Goal: Task Accomplishment & Management: Use online tool/utility

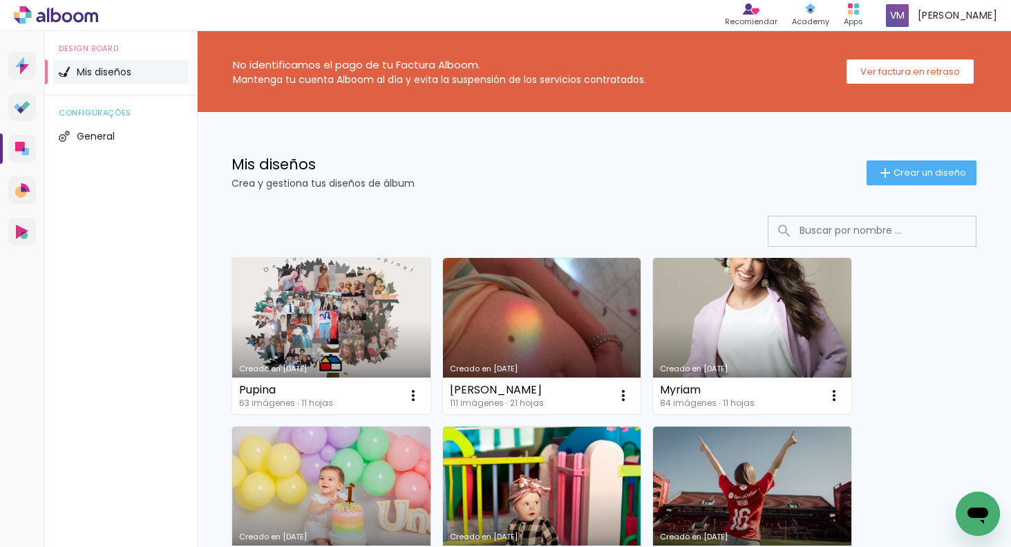
click at [367, 324] on link "Creado en [DATE]" at bounding box center [331, 336] width 198 height 156
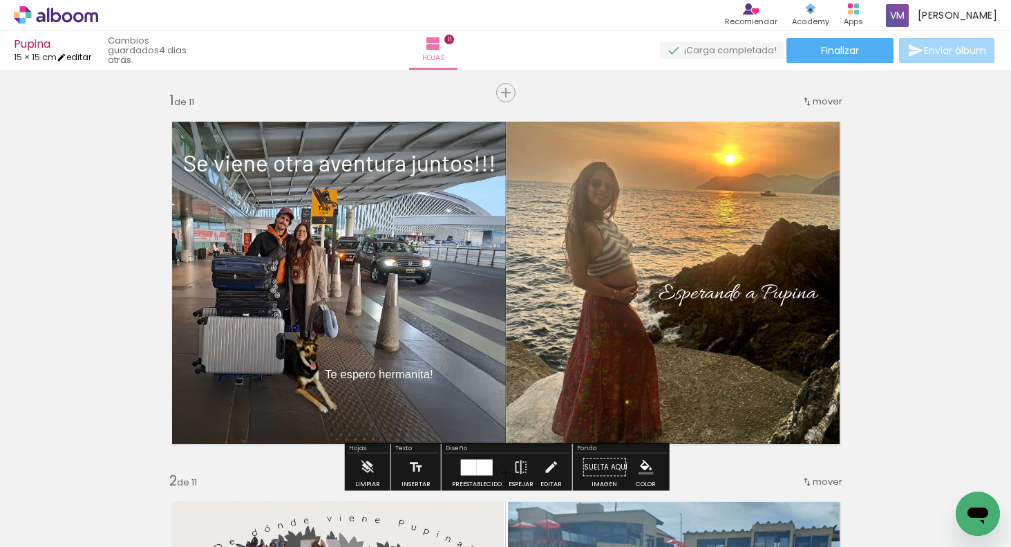
click at [84, 56] on link "editar" at bounding box center [74, 57] width 35 height 12
type input "15"
type input "30"
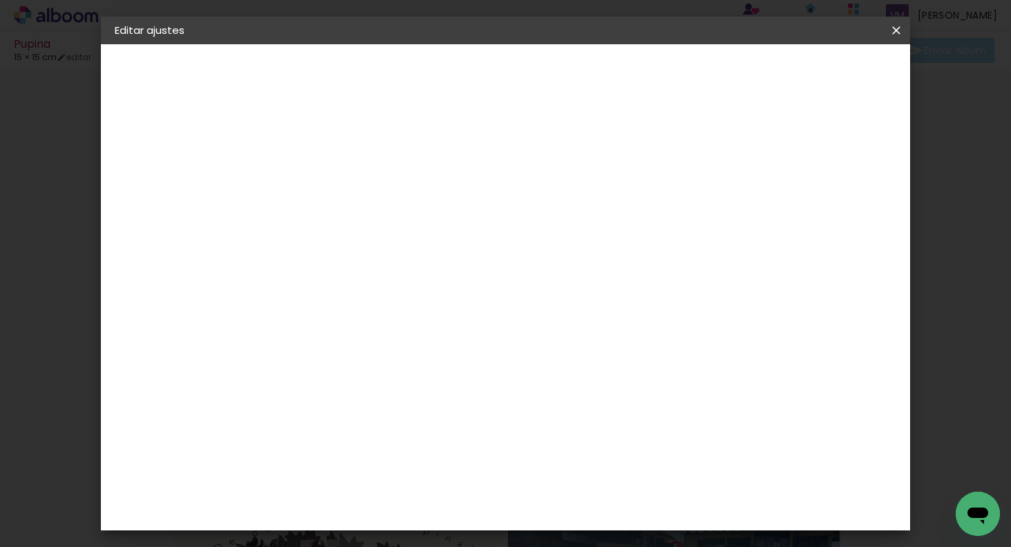
click at [312, 371] on input "15" at bounding box center [297, 372] width 36 height 21
type input "1"
type input "20"
type paper-input "20"
click at [597, 519] on input "30" at bounding box center [587, 520] width 36 height 21
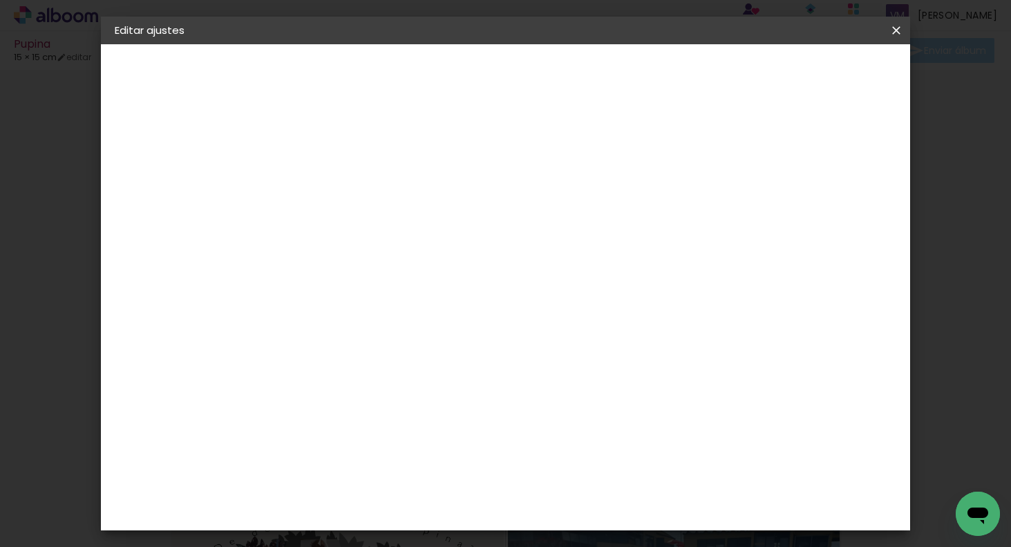
type input "40"
type paper-input "40"
drag, startPoint x: 894, startPoint y: 313, endPoint x: 894, endPoint y: 305, distance: 8.3
click at [854, 285] on div "20 cm cm cm mm La mayoría de las encuadernadoras sugieren sangrado." at bounding box center [568, 230] width 574 height 111
click at [820, 73] on span "Guardar configuración" at bounding box center [765, 73] width 110 height 10
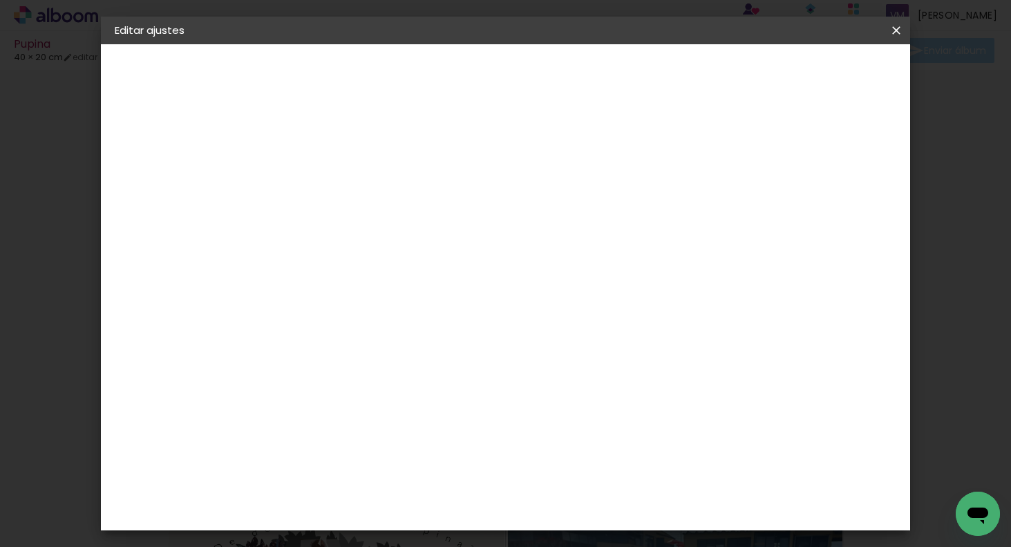
click at [814, 72] on span "Guardar configuración" at bounding box center [765, 73] width 110 height 10
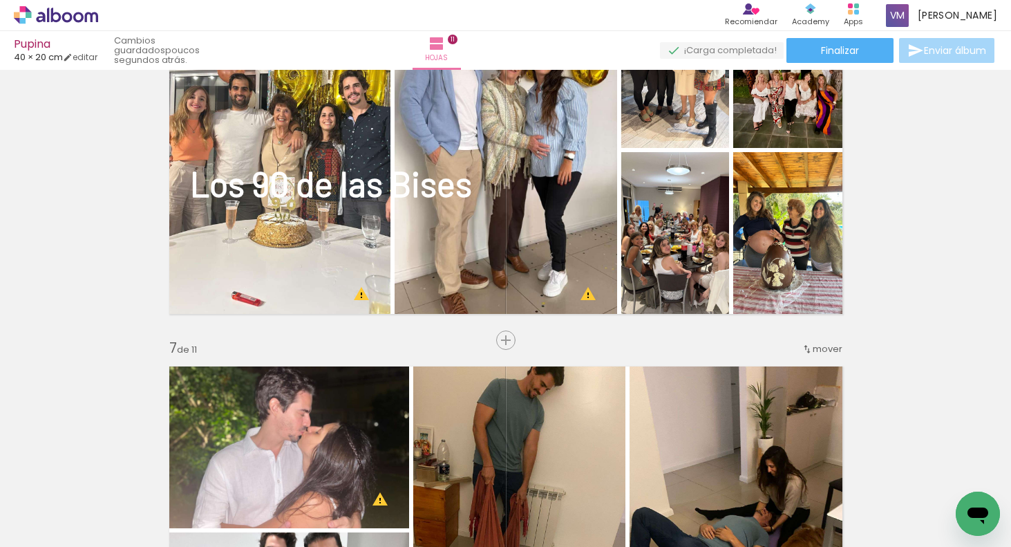
scroll to position [1980, 0]
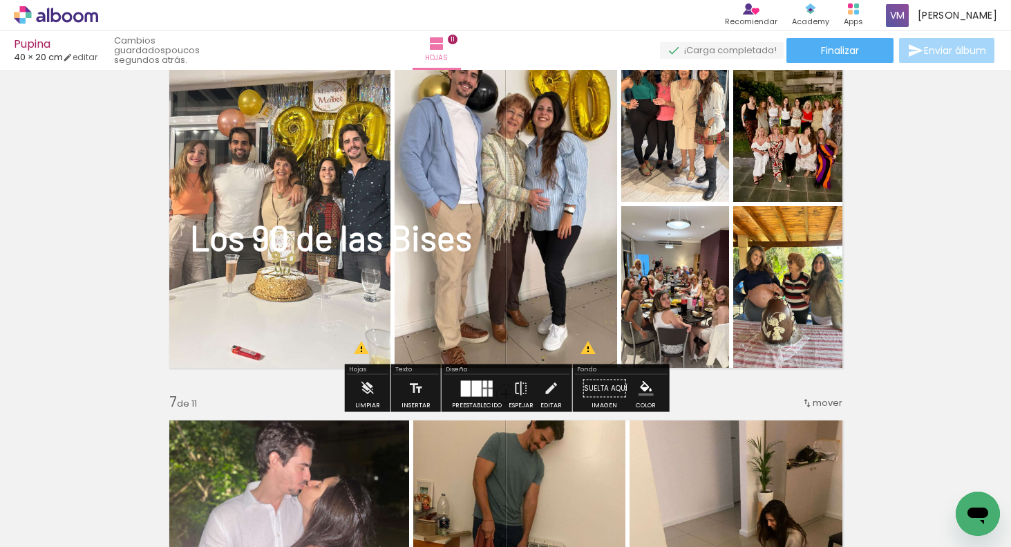
drag, startPoint x: 438, startPoint y: 243, endPoint x: 440, endPoint y: 283, distance: 40.1
click at [440, 290] on album-spread "6 de 11" at bounding box center [505, 204] width 691 height 346
click at [440, 254] on strong "Los 90 de las Bises" at bounding box center [331, 236] width 282 height 41
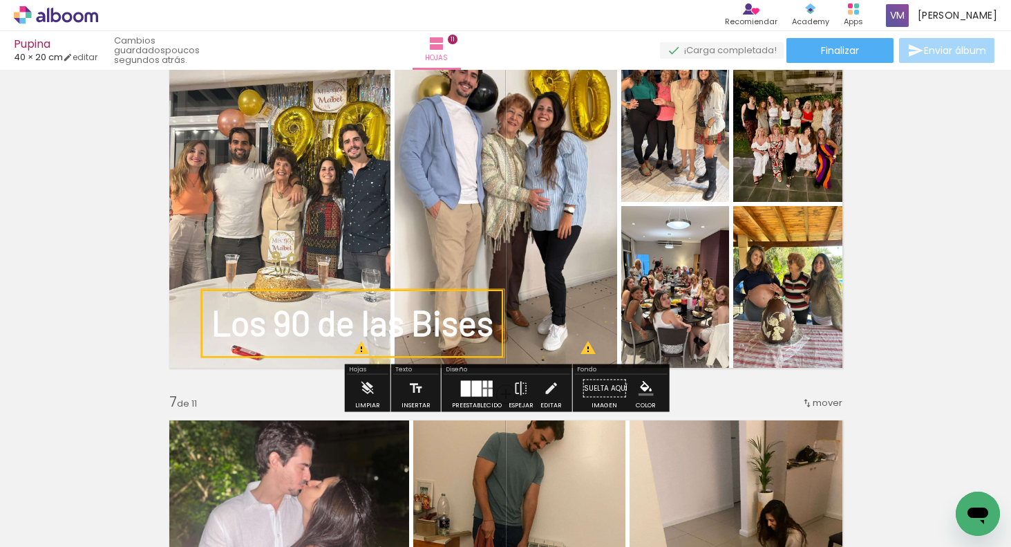
drag, startPoint x: 442, startPoint y: 247, endPoint x: 468, endPoint y: 326, distance: 82.8
click at [463, 332] on quentale-selection at bounding box center [352, 324] width 302 height 68
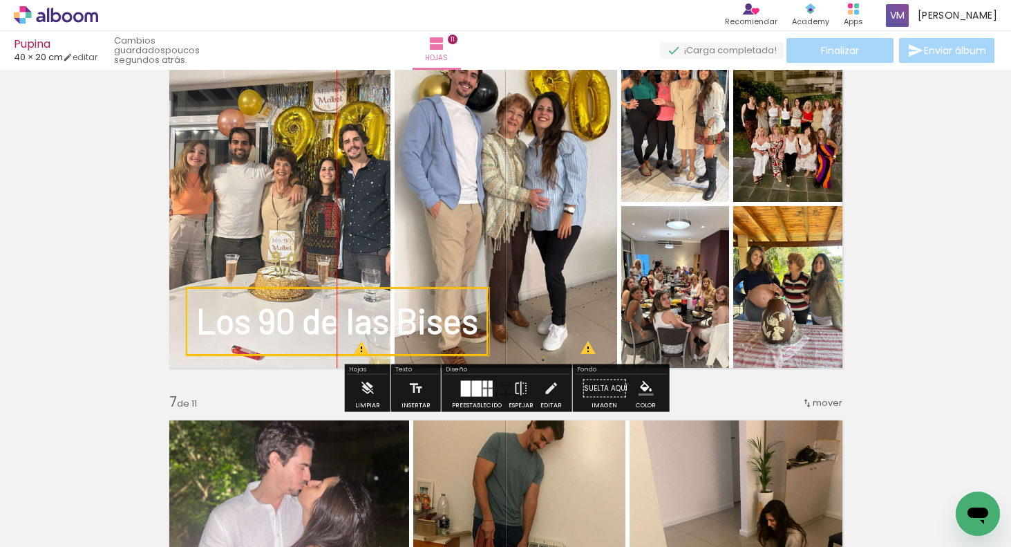
drag, startPoint x: 473, startPoint y: 326, endPoint x: 463, endPoint y: 324, distance: 9.9
click at [465, 326] on quentale-selection at bounding box center [337, 322] width 302 height 68
click at [968, 295] on div "Insertar hoja 1 de 11 Insertar hoja 2 de 11 Insertar hoja 3 de 11 Insertar hoja…" at bounding box center [505, 376] width 1011 height 4563
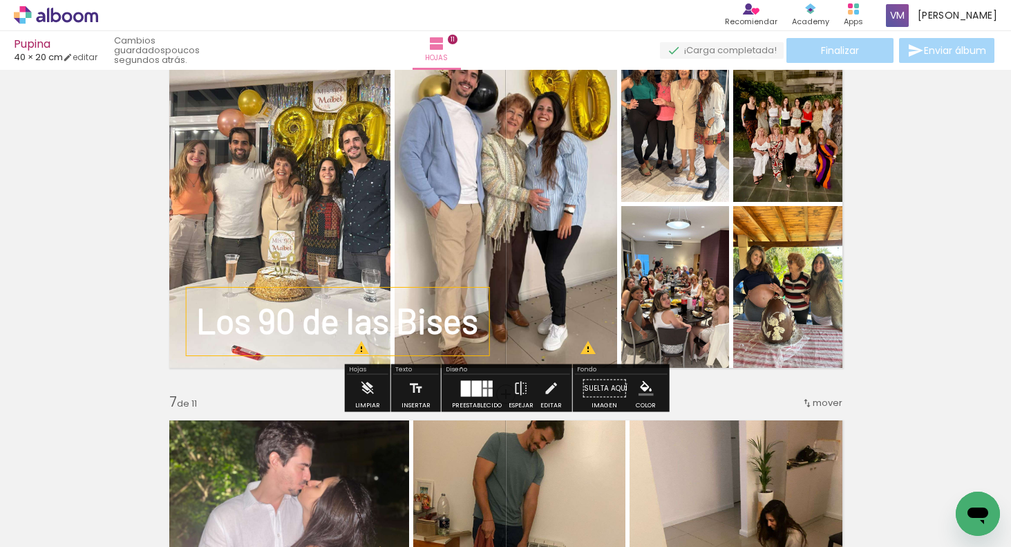
click at [931, 357] on div "Insertar hoja 1 de 11 Insertar hoja 2 de 11 Insertar hoja 3 de 11 Insertar hoja…" at bounding box center [505, 376] width 1011 height 4563
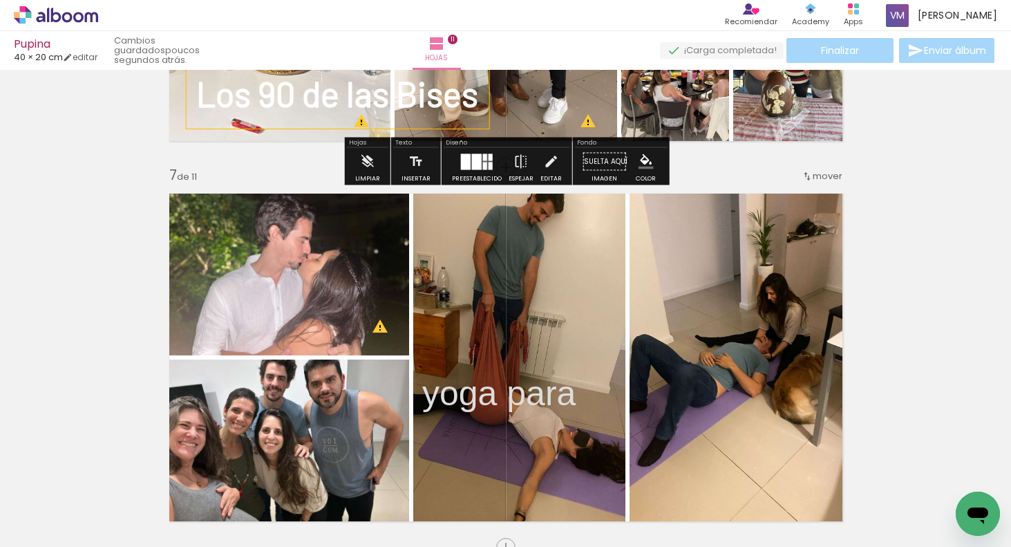
scroll to position [2289, 0]
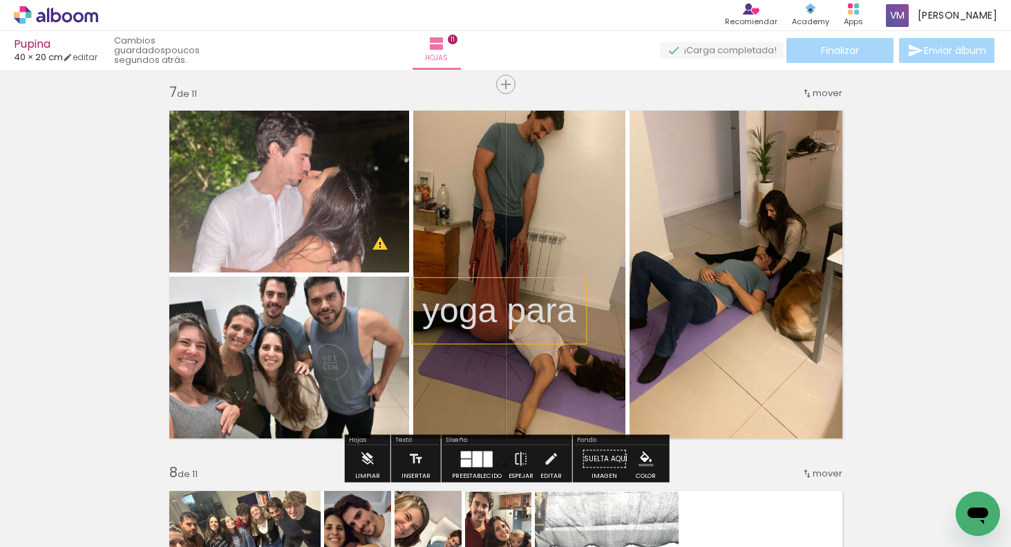
click at [570, 308] on p "yoga para" at bounding box center [498, 310] width 153 height 49
click at [575, 312] on quentale-selection at bounding box center [499, 311] width 174 height 66
type input "Sans Serif"
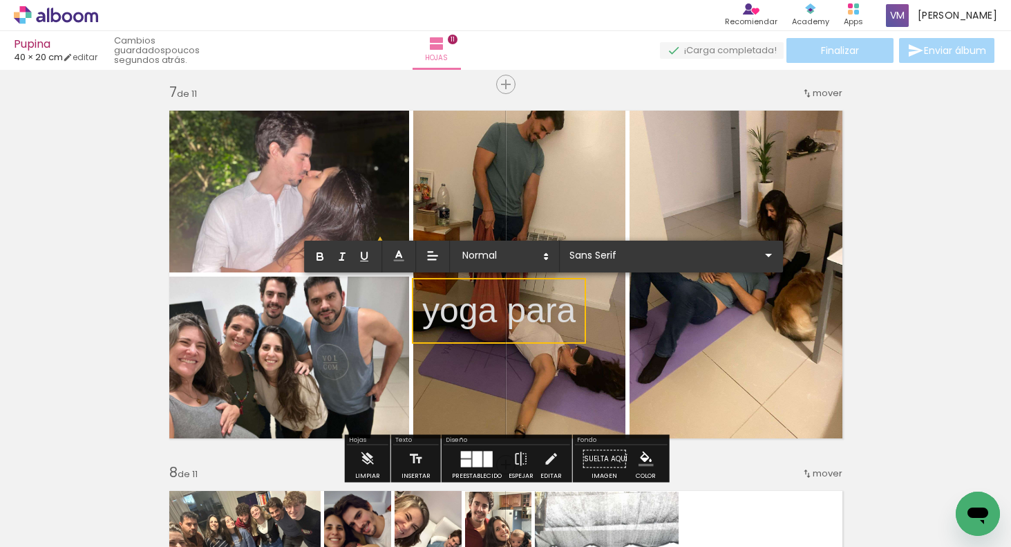
click at [579, 307] on quentale-selection at bounding box center [499, 311] width 174 height 66
click at [569, 310] on p "yoga para" at bounding box center [498, 310] width 153 height 49
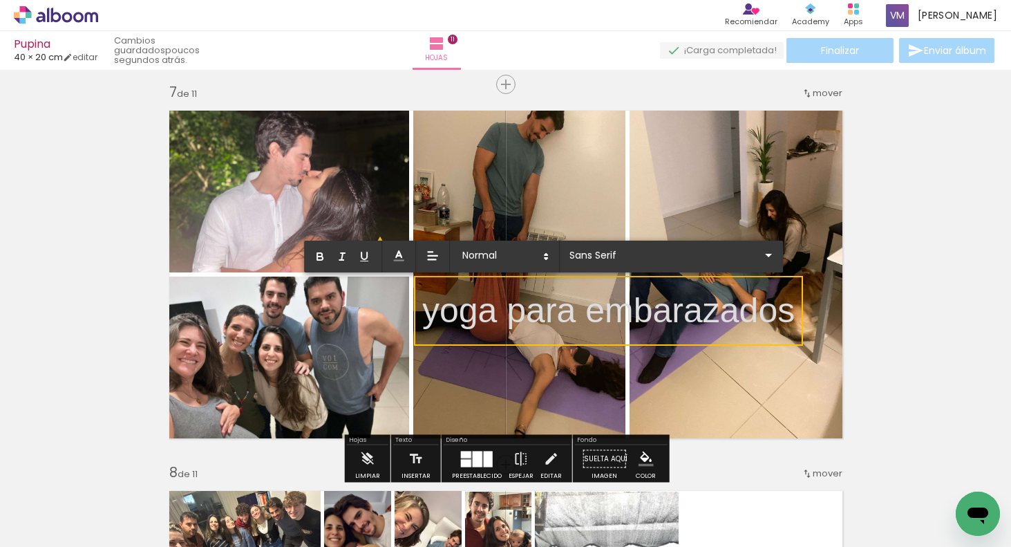
drag, startPoint x: 768, startPoint y: 400, endPoint x: 763, endPoint y: 394, distance: 7.9
click at [767, 400] on quentale-layouter at bounding box center [505, 275] width 691 height 346
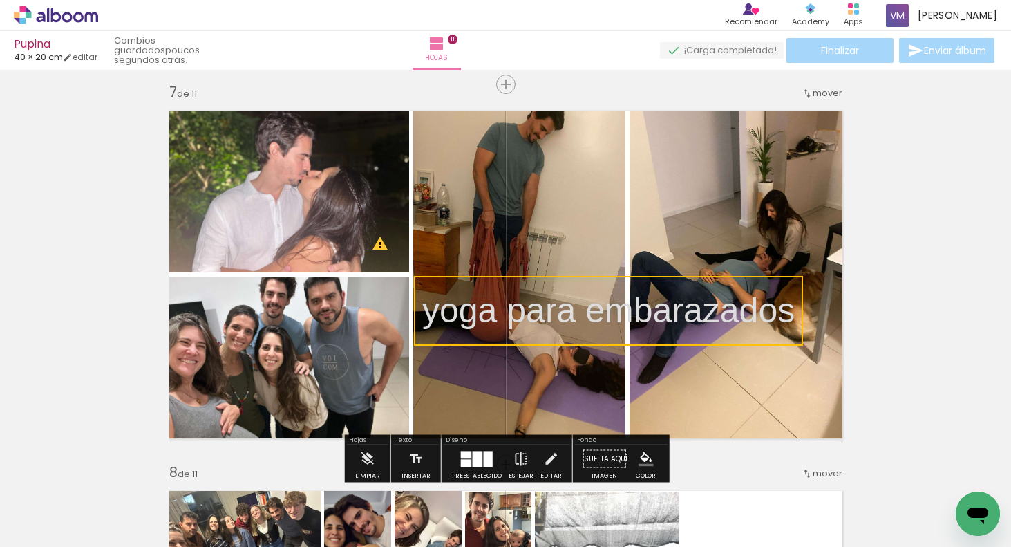
click at [975, 288] on div "Insertar hoja 1 de 11 Insertar hoja 2 de 11 Insertar hoja 3 de 11 Insertar hoja…" at bounding box center [505, 66] width 1011 height 4563
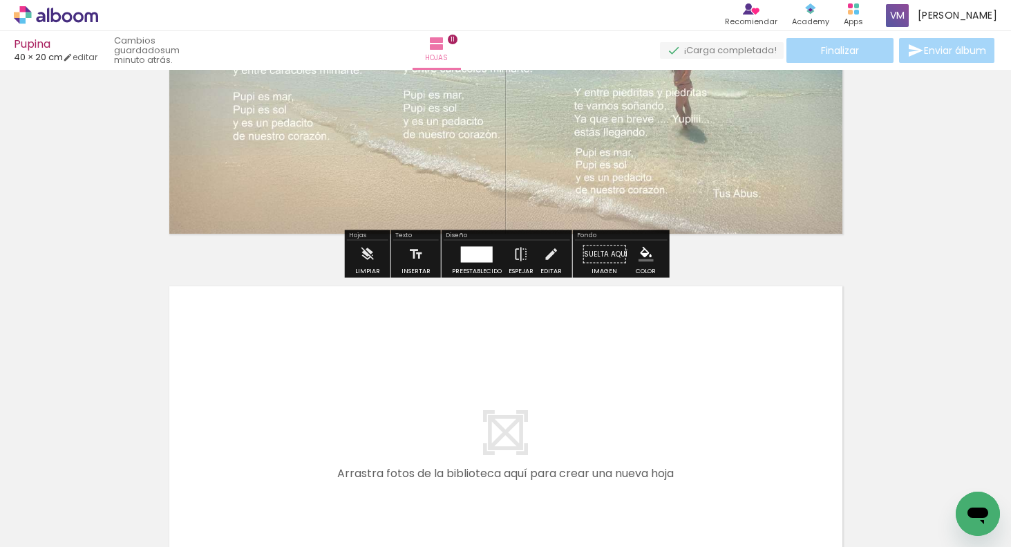
scroll to position [4048, 0]
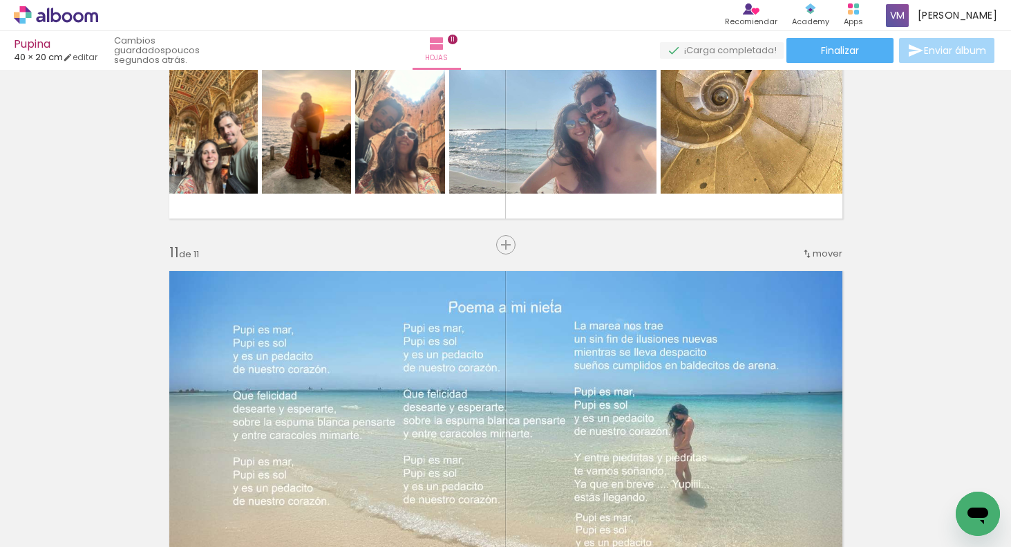
scroll to position [0, 3984]
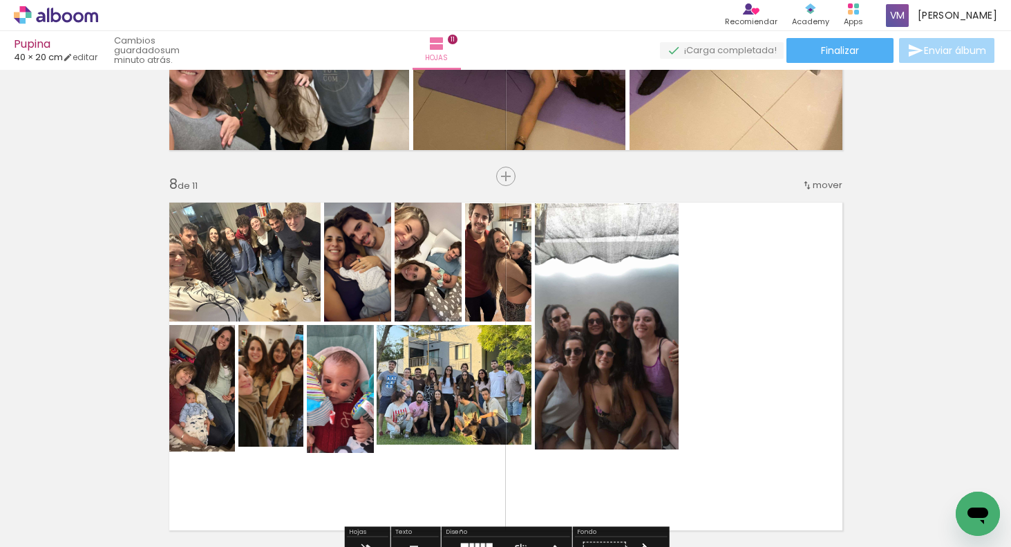
scroll to position [2571, 0]
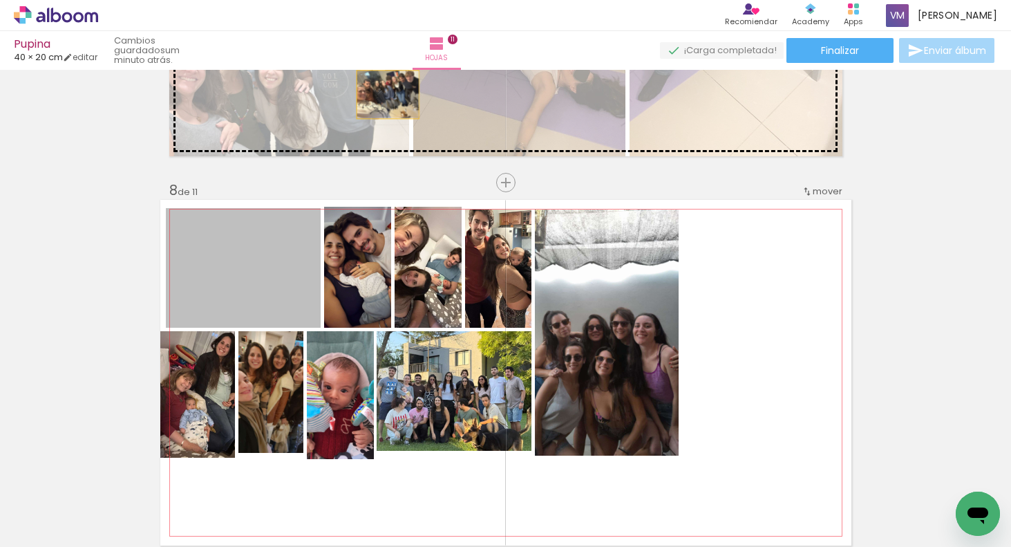
drag, startPoint x: 287, startPoint y: 288, endPoint x: 361, endPoint y: 281, distance: 74.3
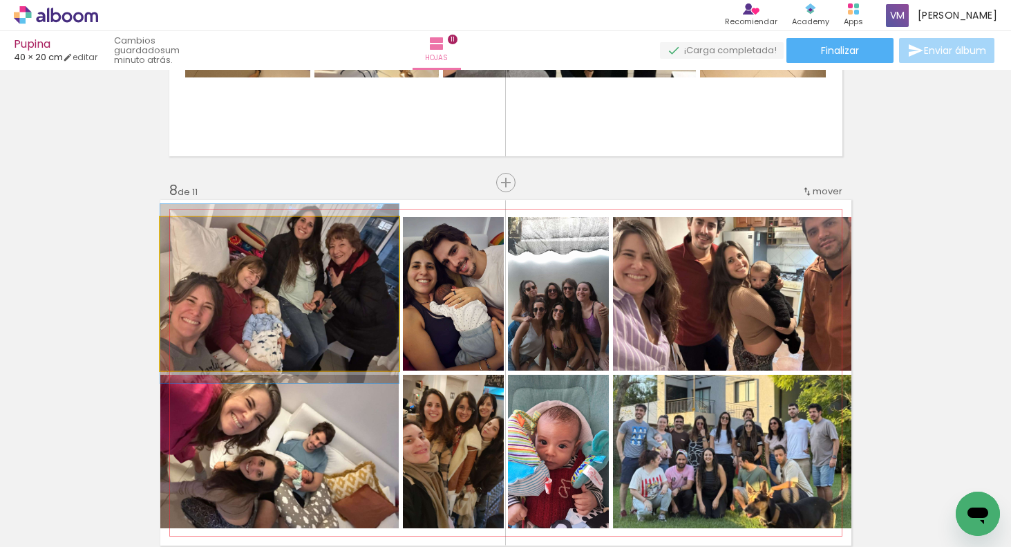
drag, startPoint x: 364, startPoint y: 274, endPoint x: 364, endPoint y: 265, distance: 8.3
click at [364, 272] on quentale-photo at bounding box center [279, 293] width 238 height 153
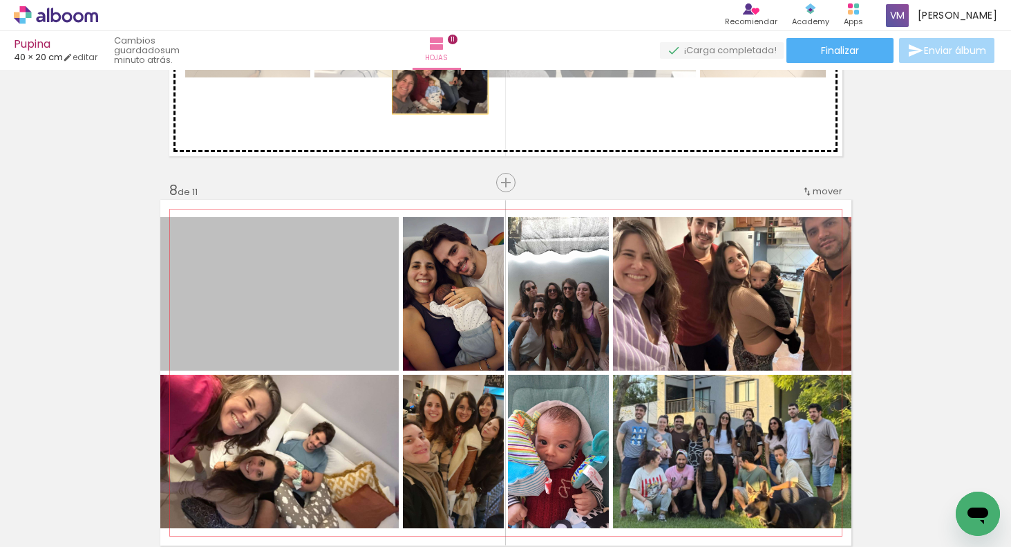
drag, startPoint x: 357, startPoint y: 273, endPoint x: 460, endPoint y: 278, distance: 103.1
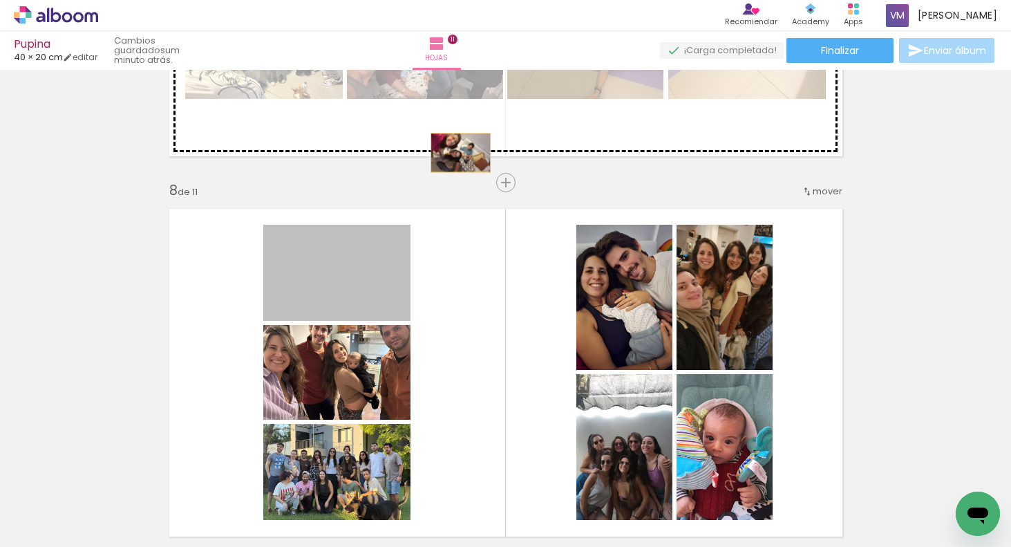
drag, startPoint x: 385, startPoint y: 281, endPoint x: 452, endPoint y: 268, distance: 68.5
